Goal: Find specific page/section

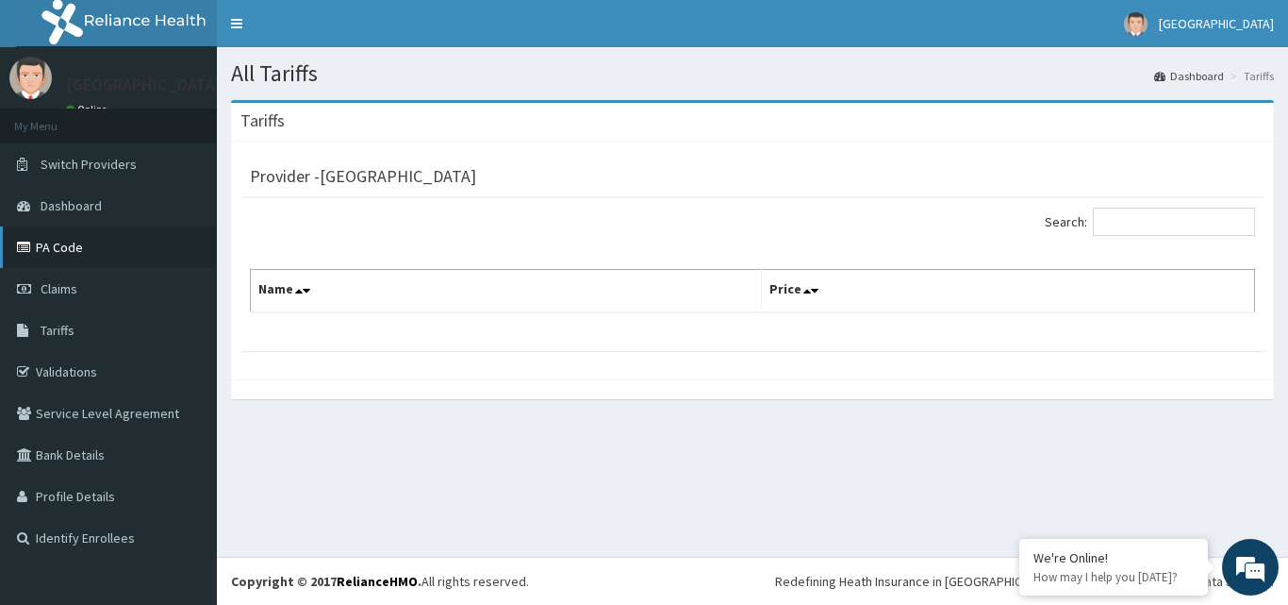
click at [58, 242] on link "PA Code" at bounding box center [108, 247] width 217 height 42
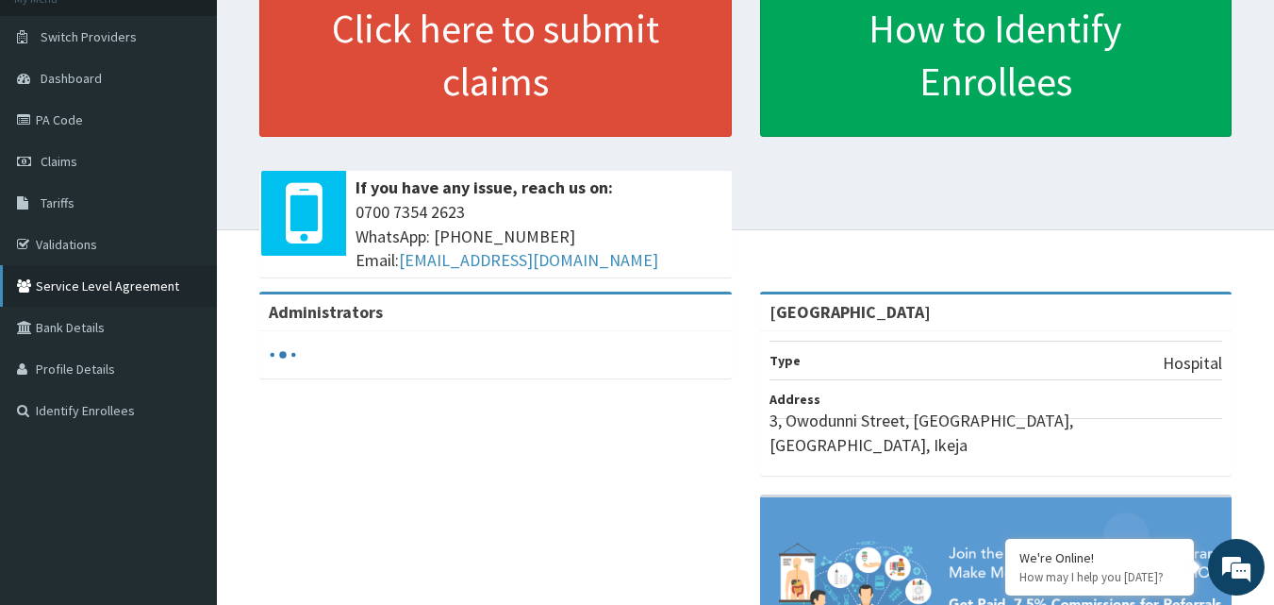
scroll to position [94, 0]
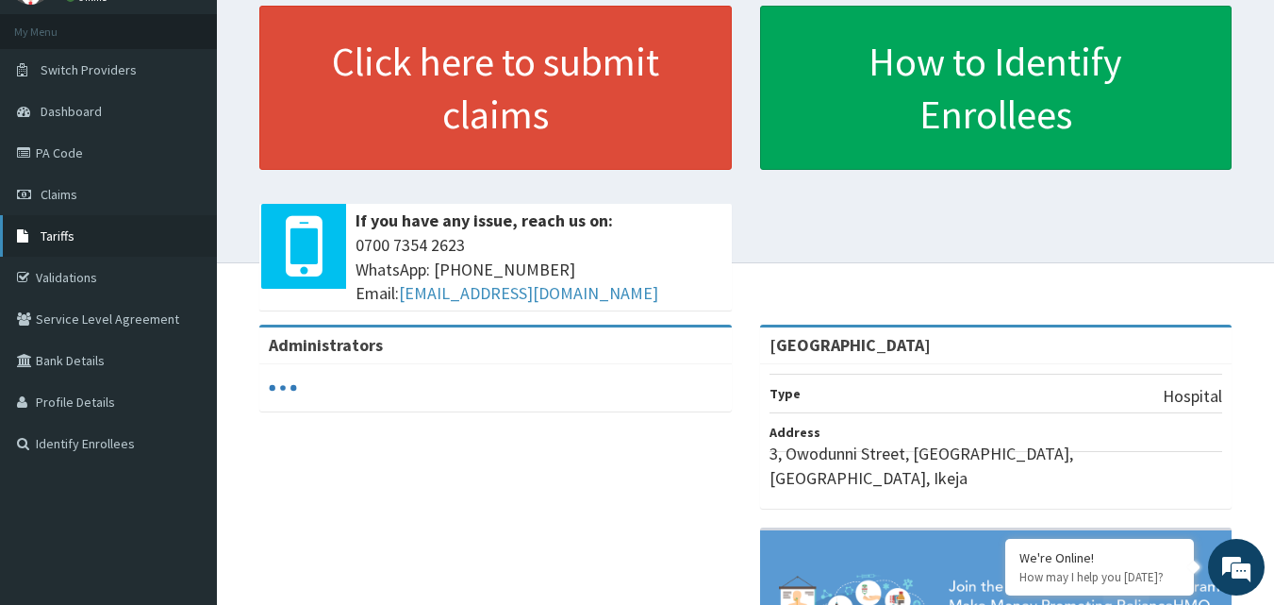
click at [72, 245] on link "Tariffs" at bounding box center [108, 236] width 217 height 42
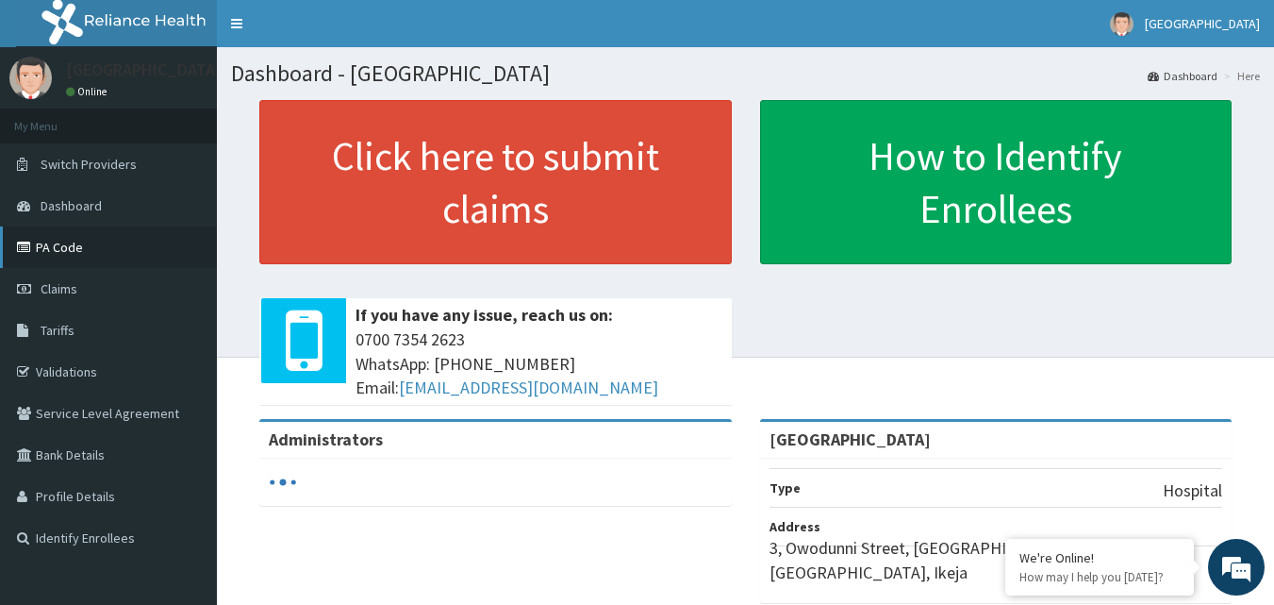
click at [111, 249] on link "PA Code" at bounding box center [108, 247] width 217 height 42
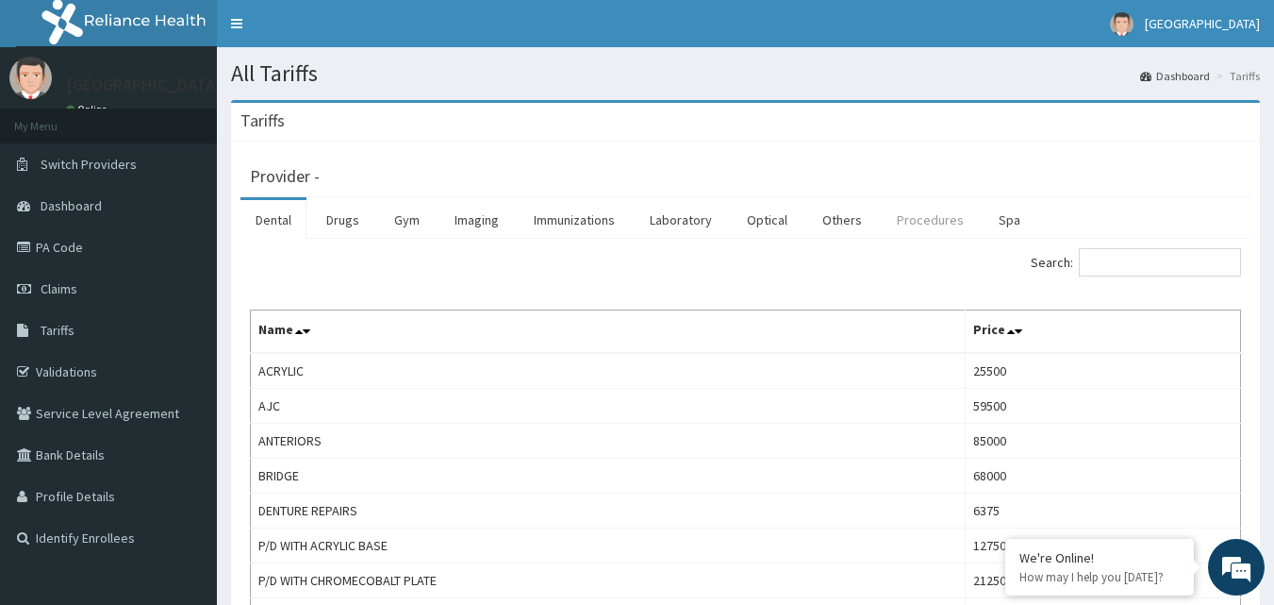
click at [915, 225] on link "Procedures" at bounding box center [930, 220] width 97 height 40
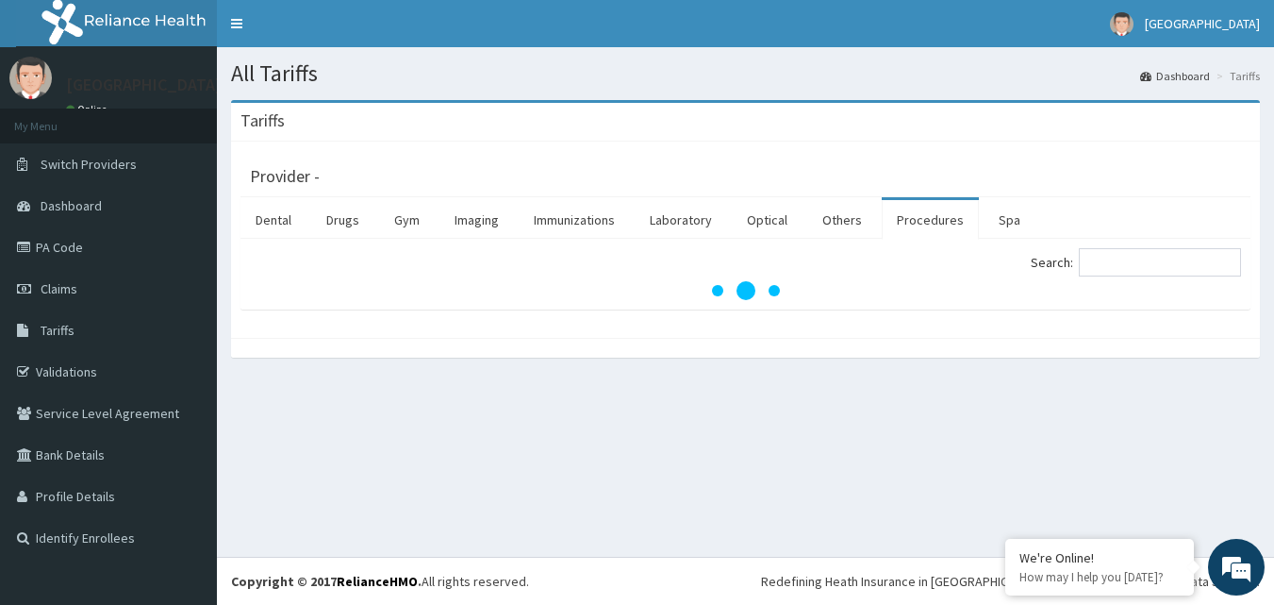
click at [915, 225] on link "Procedures" at bounding box center [930, 220] width 97 height 40
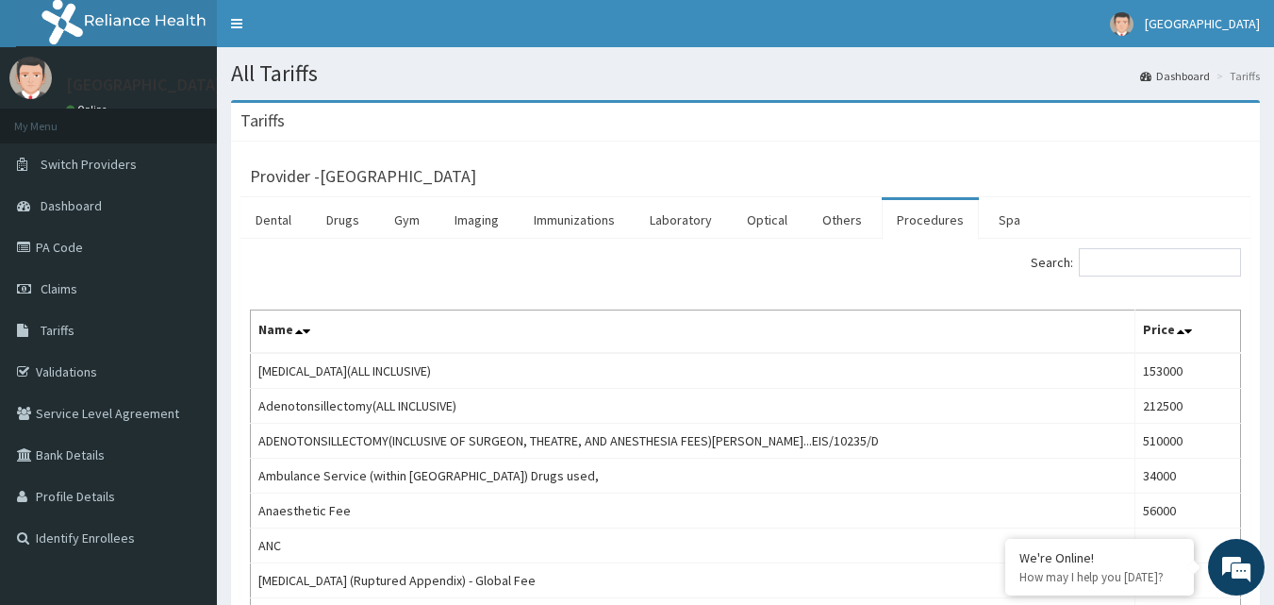
click at [936, 215] on link "Procedures" at bounding box center [930, 220] width 97 height 40
click at [1163, 262] on input "Search:" at bounding box center [1160, 262] width 162 height 28
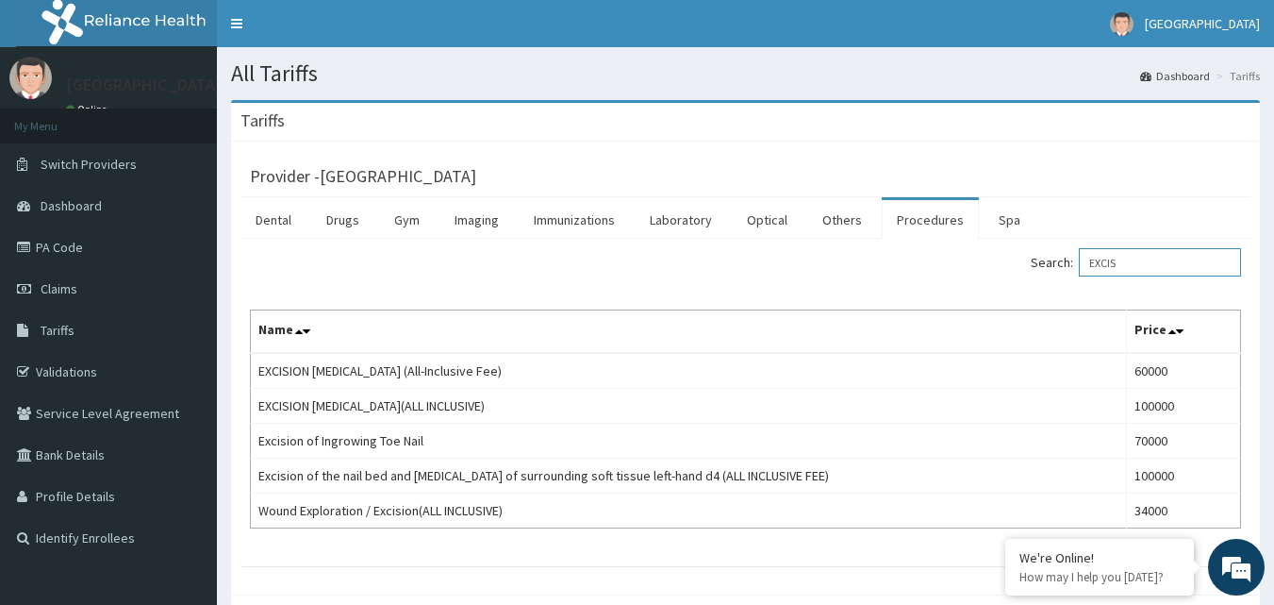
type input "EXCIS"
